Goal: Task Accomplishment & Management: Manage account settings

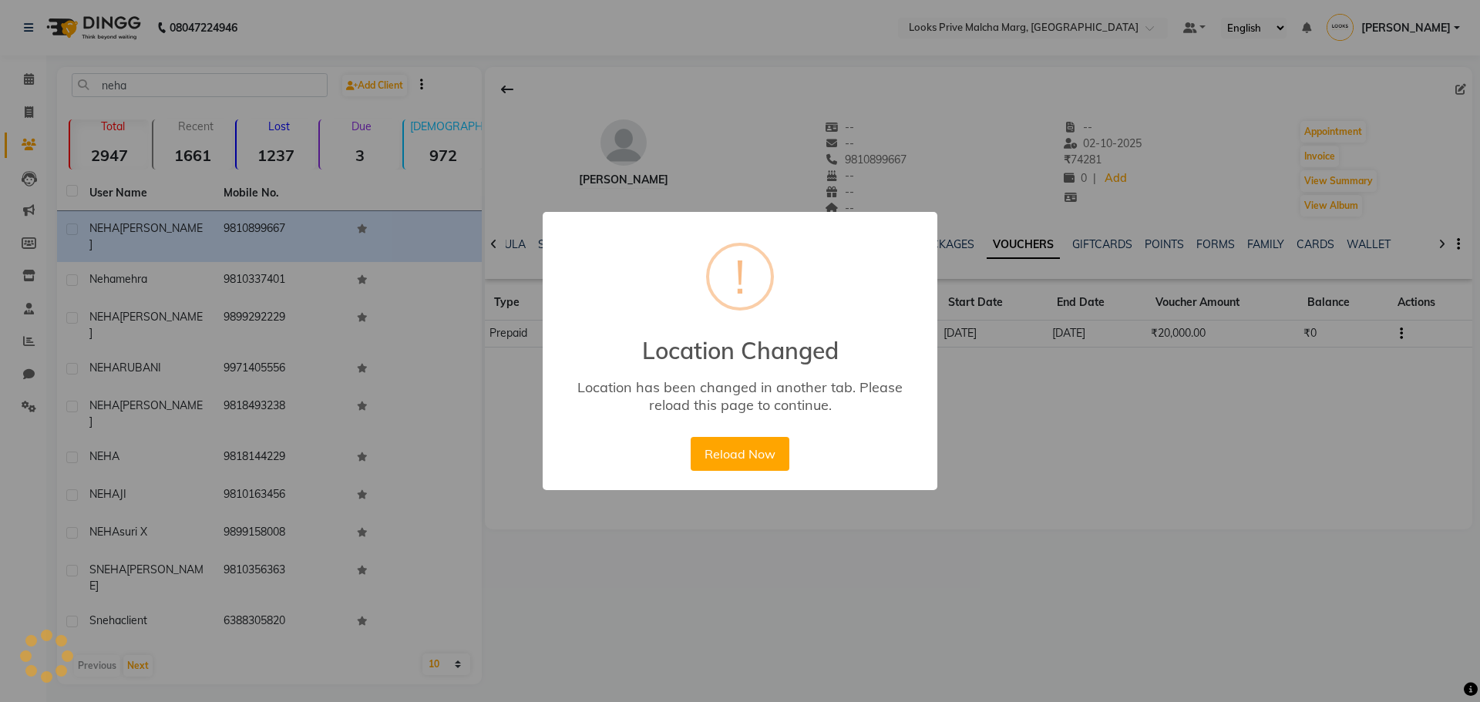
click at [691, 437] on button "Reload Now" at bounding box center [740, 454] width 98 height 34
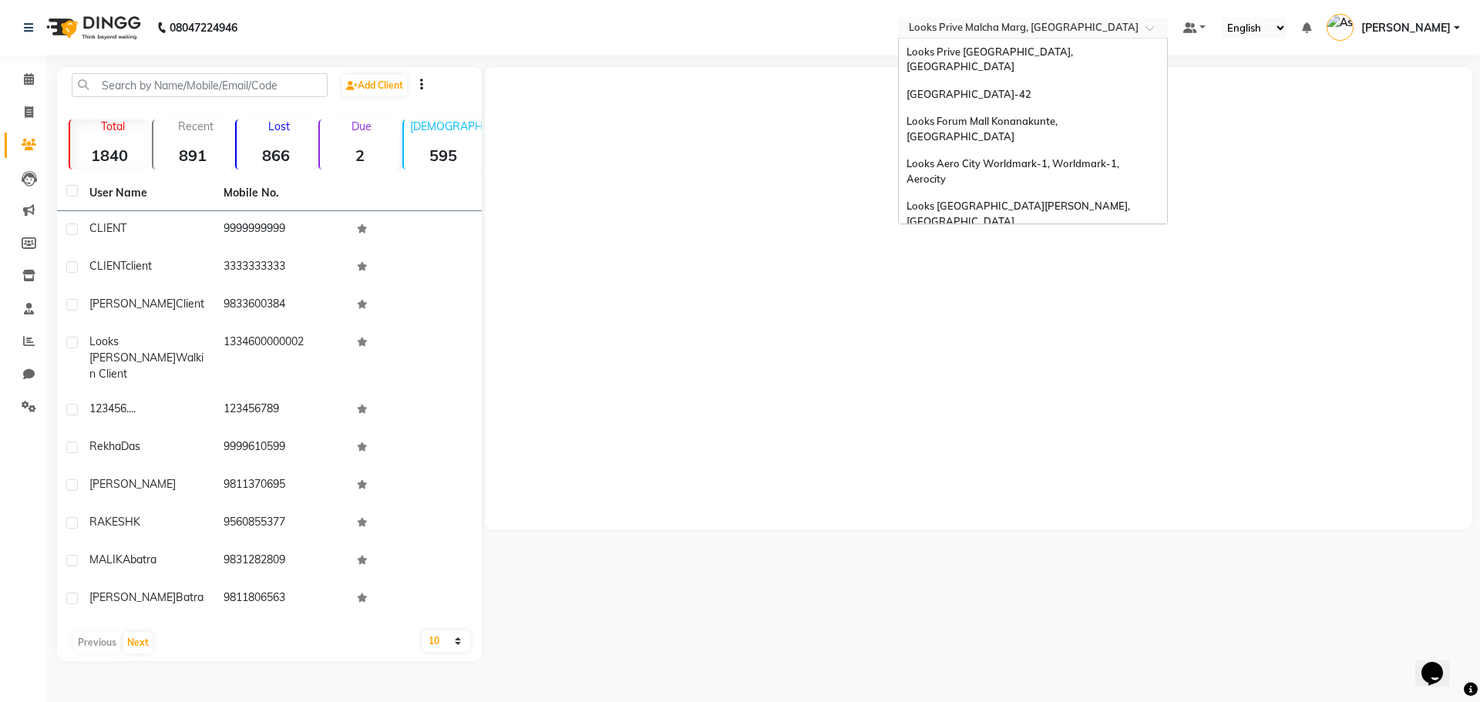
click at [994, 29] on input "text" at bounding box center [1018, 29] width 224 height 15
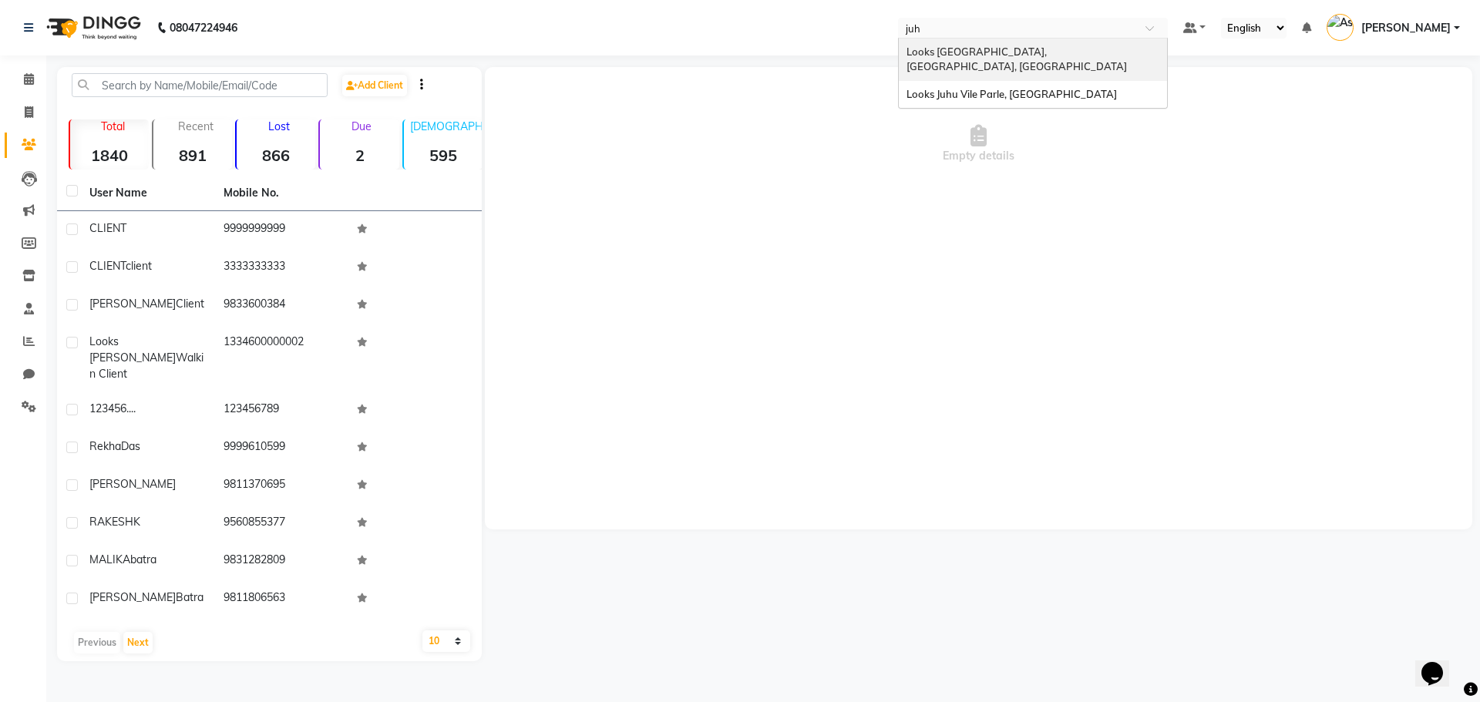
type input "juhu"
click at [999, 88] on span "Looks Juhu Vile Parle, [GEOGRAPHIC_DATA]" at bounding box center [1012, 94] width 210 height 12
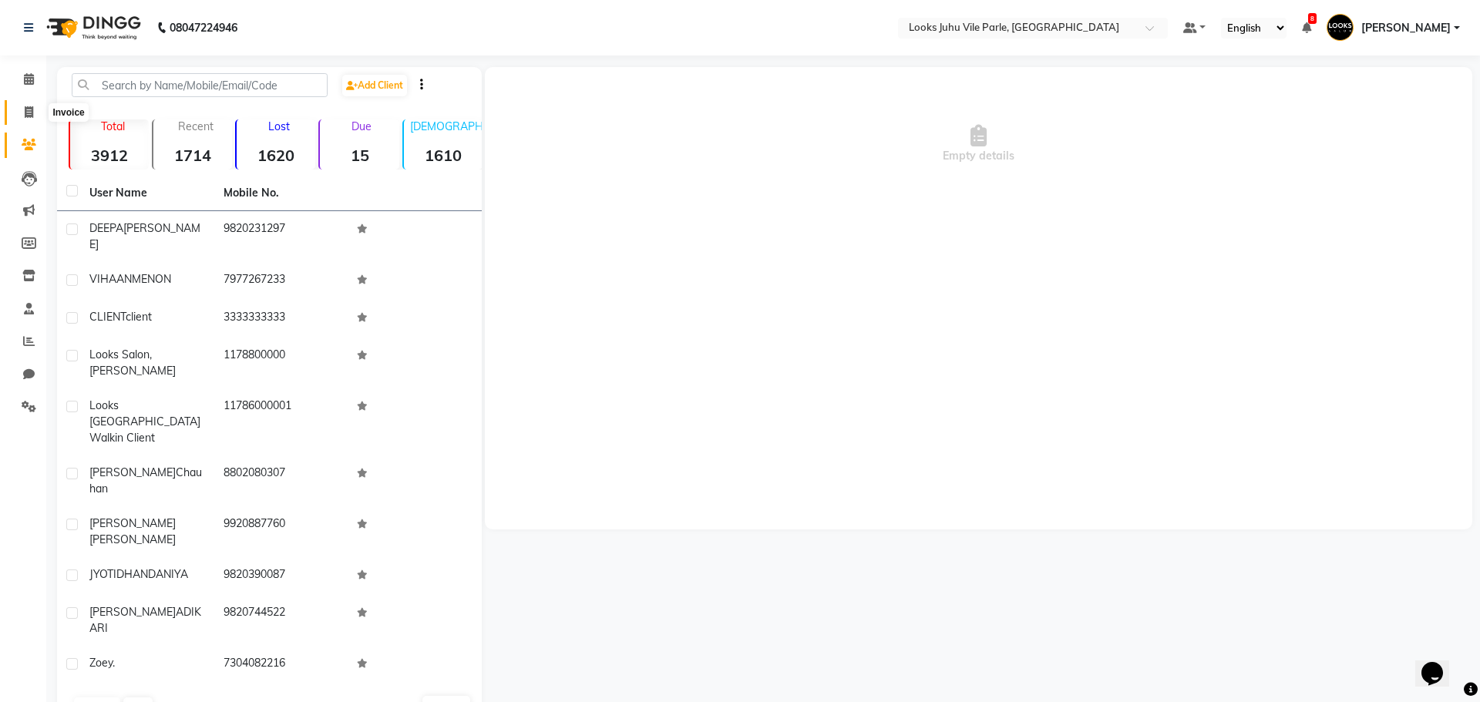
click at [38, 114] on span at bounding box center [28, 113] width 27 height 18
select select "service"
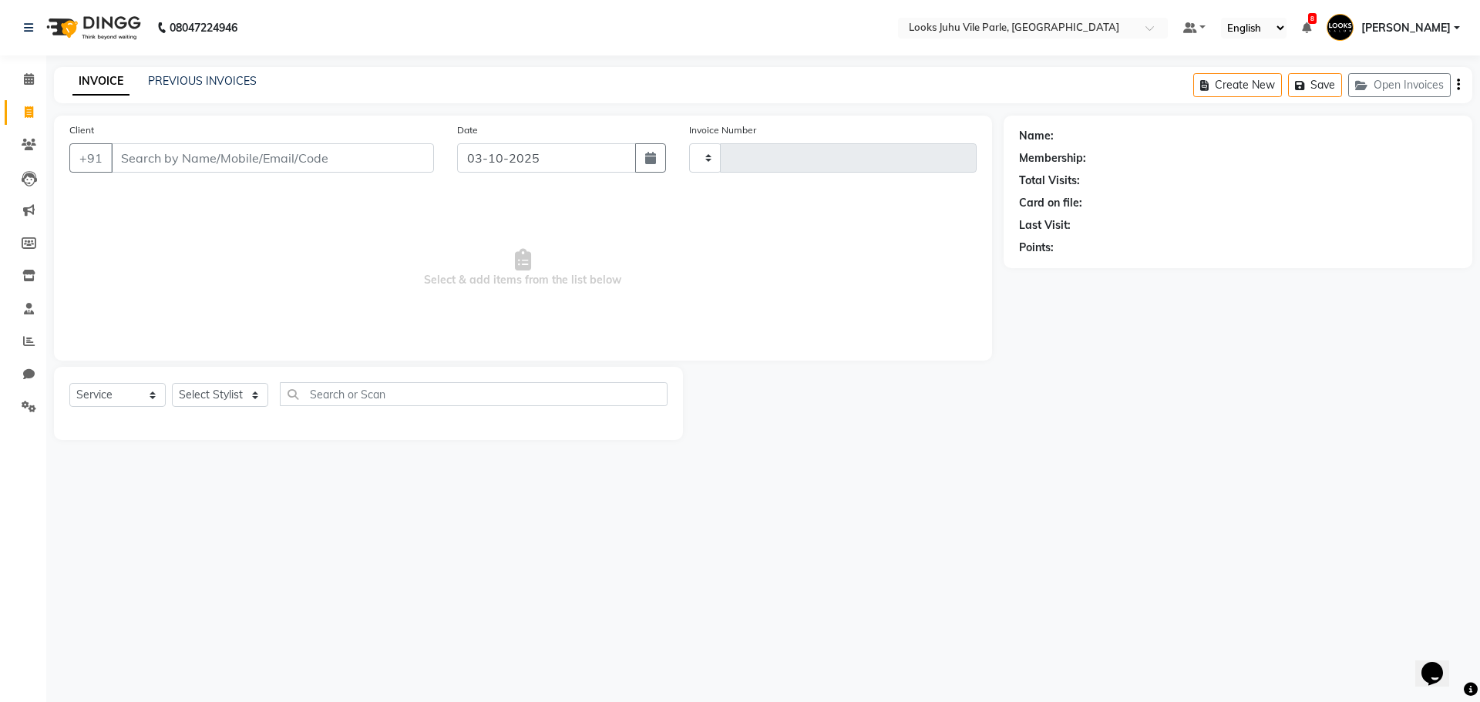
type input "7580"
drag, startPoint x: 139, startPoint y: 99, endPoint x: 150, endPoint y: 114, distance: 19.3
click at [140, 99] on div "INVOICE PREVIOUS INVOICES Create New Save Open Invoices" at bounding box center [763, 85] width 1418 height 36
select select "8269"
click at [210, 75] on link "PREVIOUS INVOICES" at bounding box center [202, 81] width 109 height 14
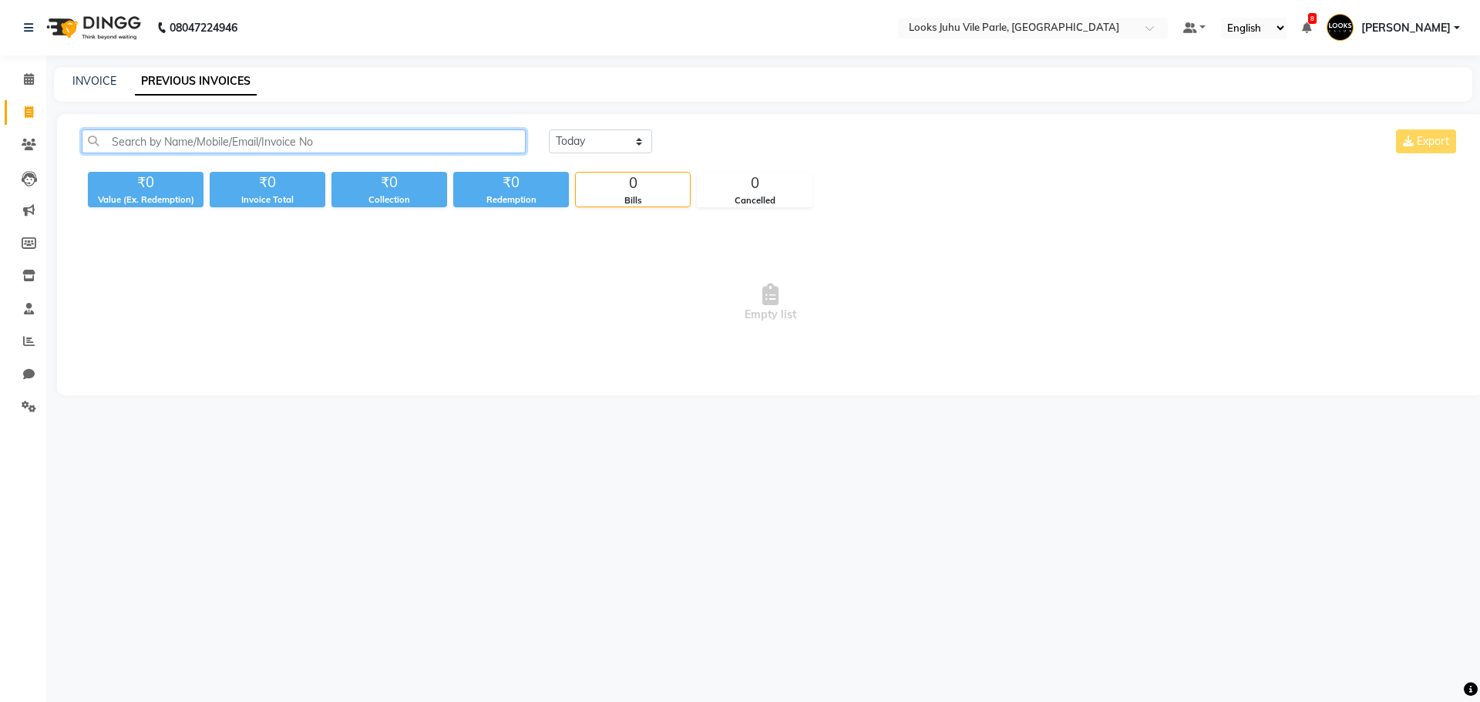
click at [196, 150] on input "text" at bounding box center [304, 142] width 444 height 24
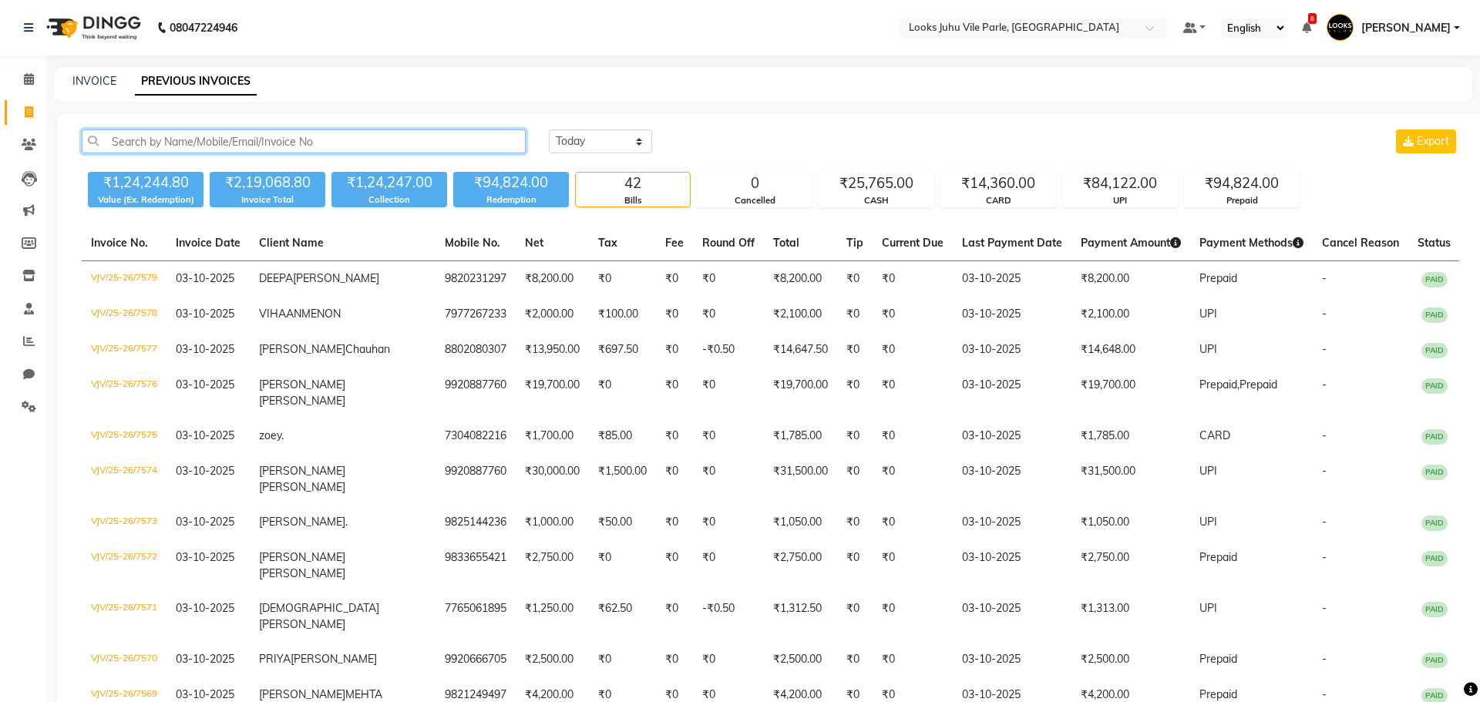
paste input "VJV/25-26/7527"
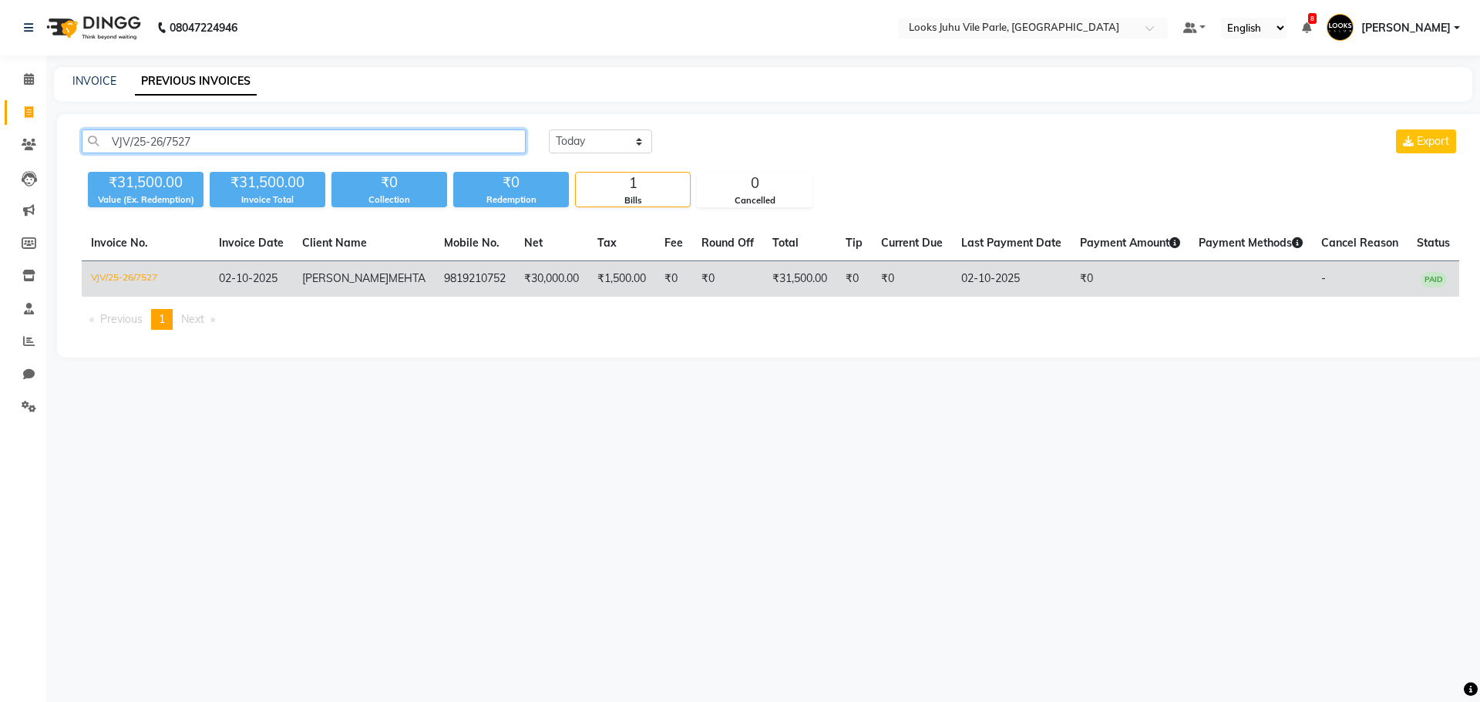
type input "VJV/25-26/7527"
click at [327, 284] on span "MALAV" at bounding box center [345, 278] width 86 height 14
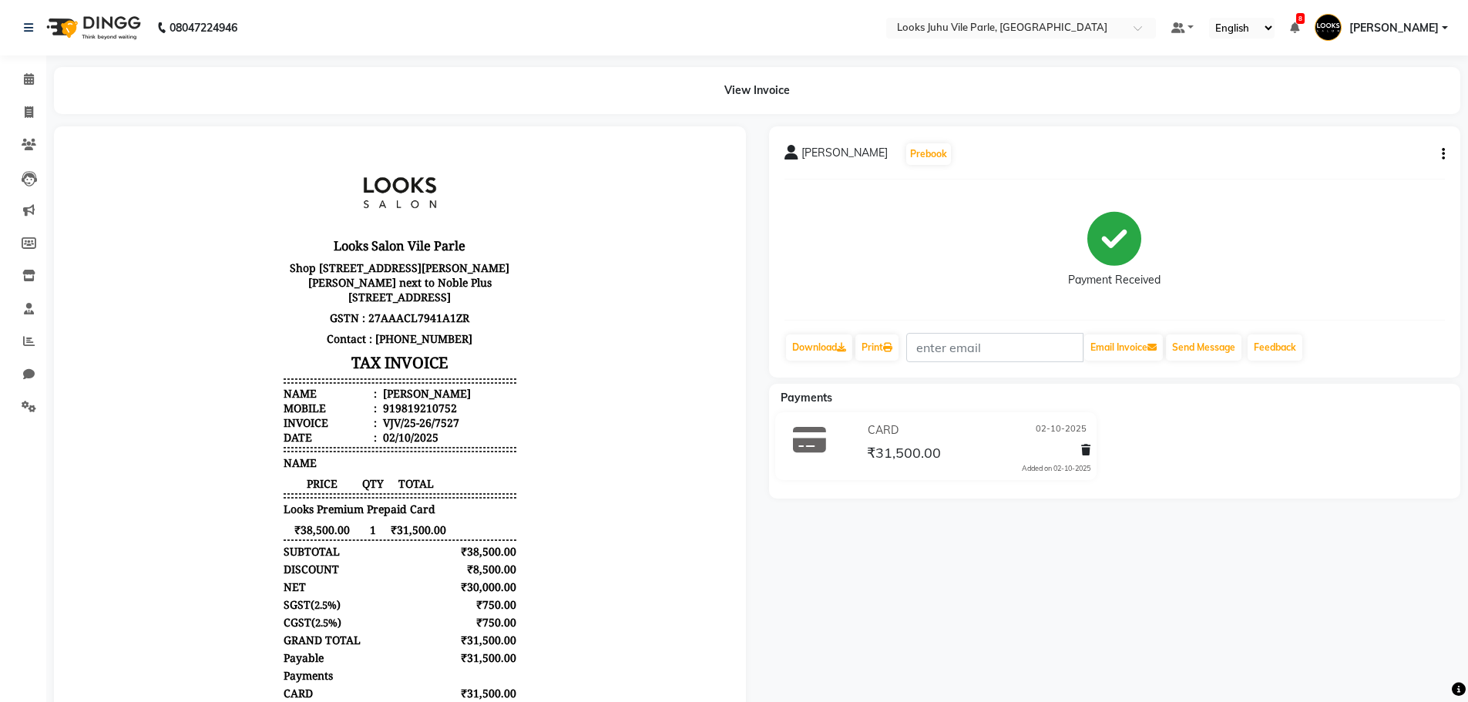
click at [1441, 155] on button "button" at bounding box center [1440, 154] width 9 height 16
click at [1391, 127] on div "Cancel Invoice" at bounding box center [1381, 125] width 77 height 19
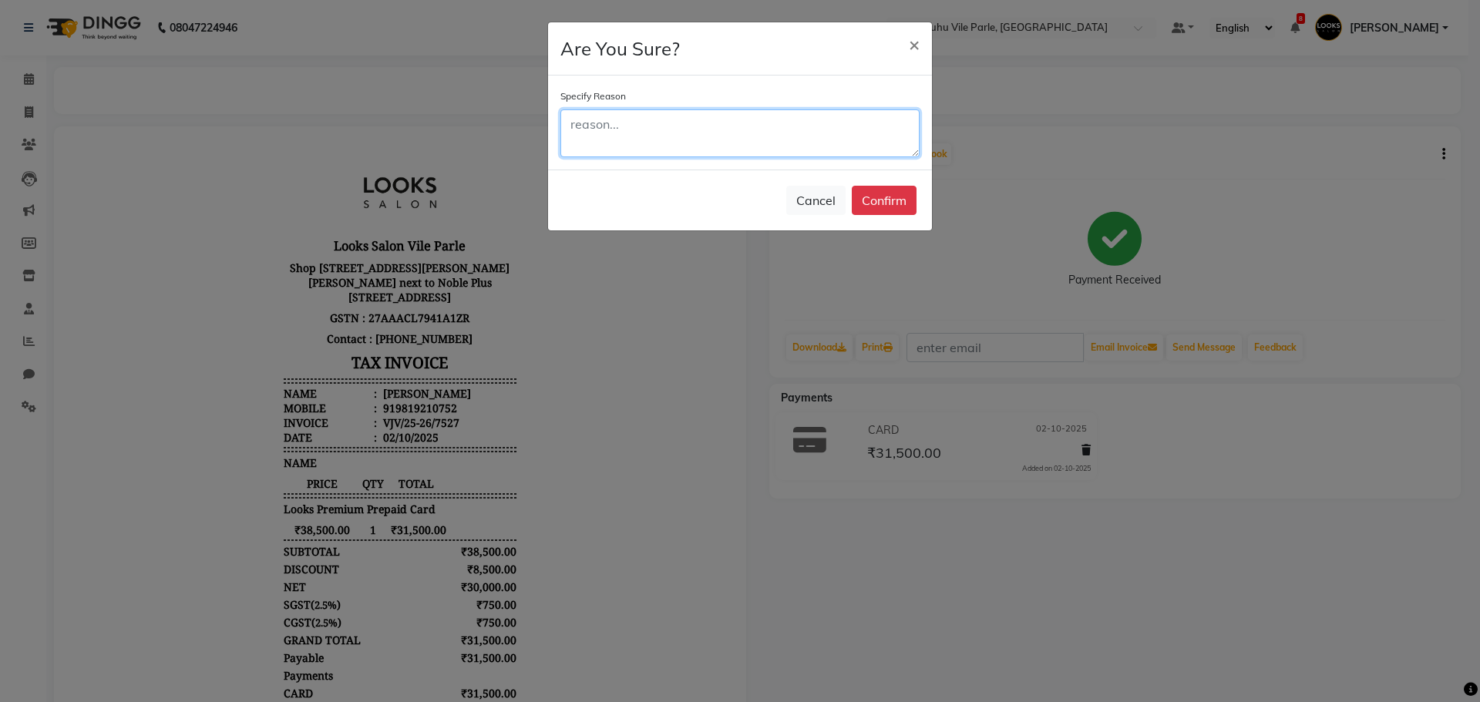
click at [752, 137] on textarea at bounding box center [739, 133] width 359 height 48
type textarea "cancelled, email recd."
click at [897, 197] on button "Confirm" at bounding box center [884, 200] width 65 height 29
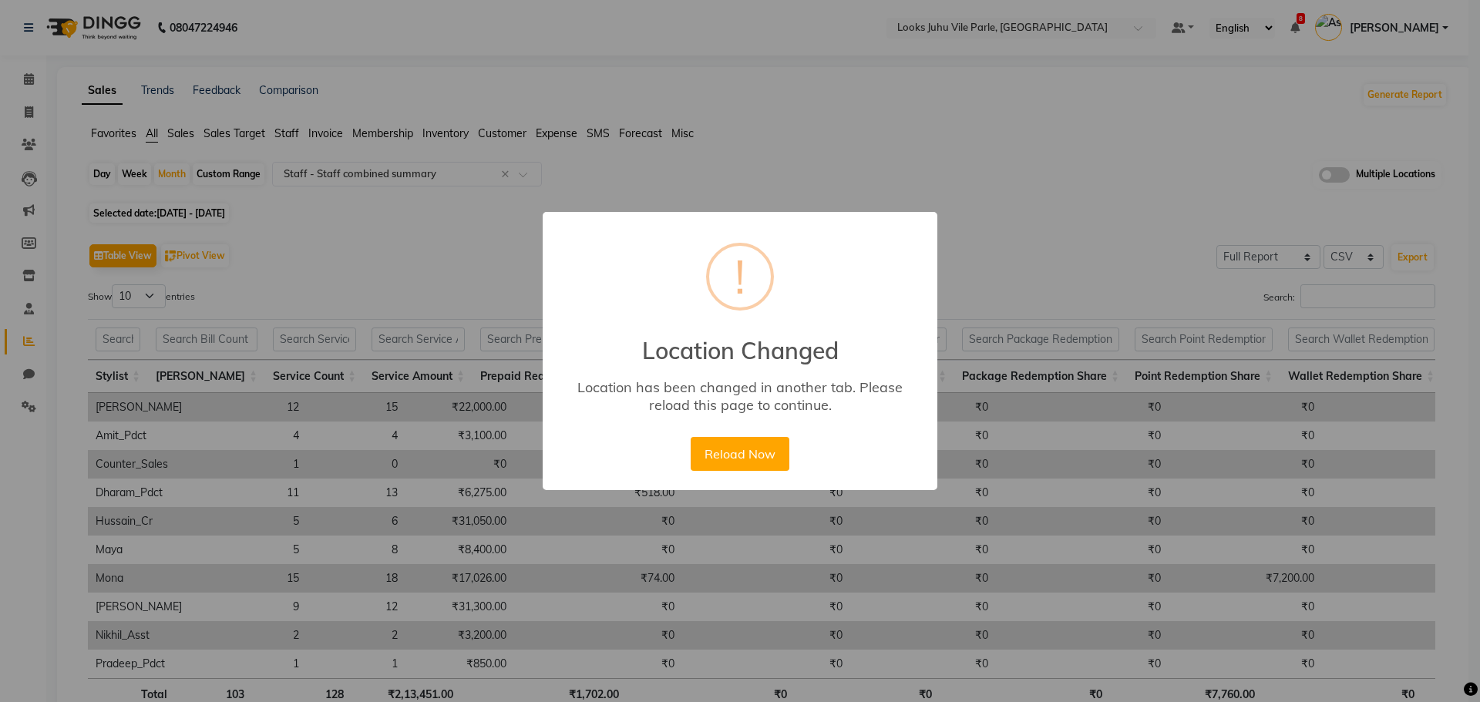
select select "full_report"
select select "csv"
click at [755, 462] on button "Reload Now" at bounding box center [740, 454] width 98 height 34
